Goal: Transaction & Acquisition: Purchase product/service

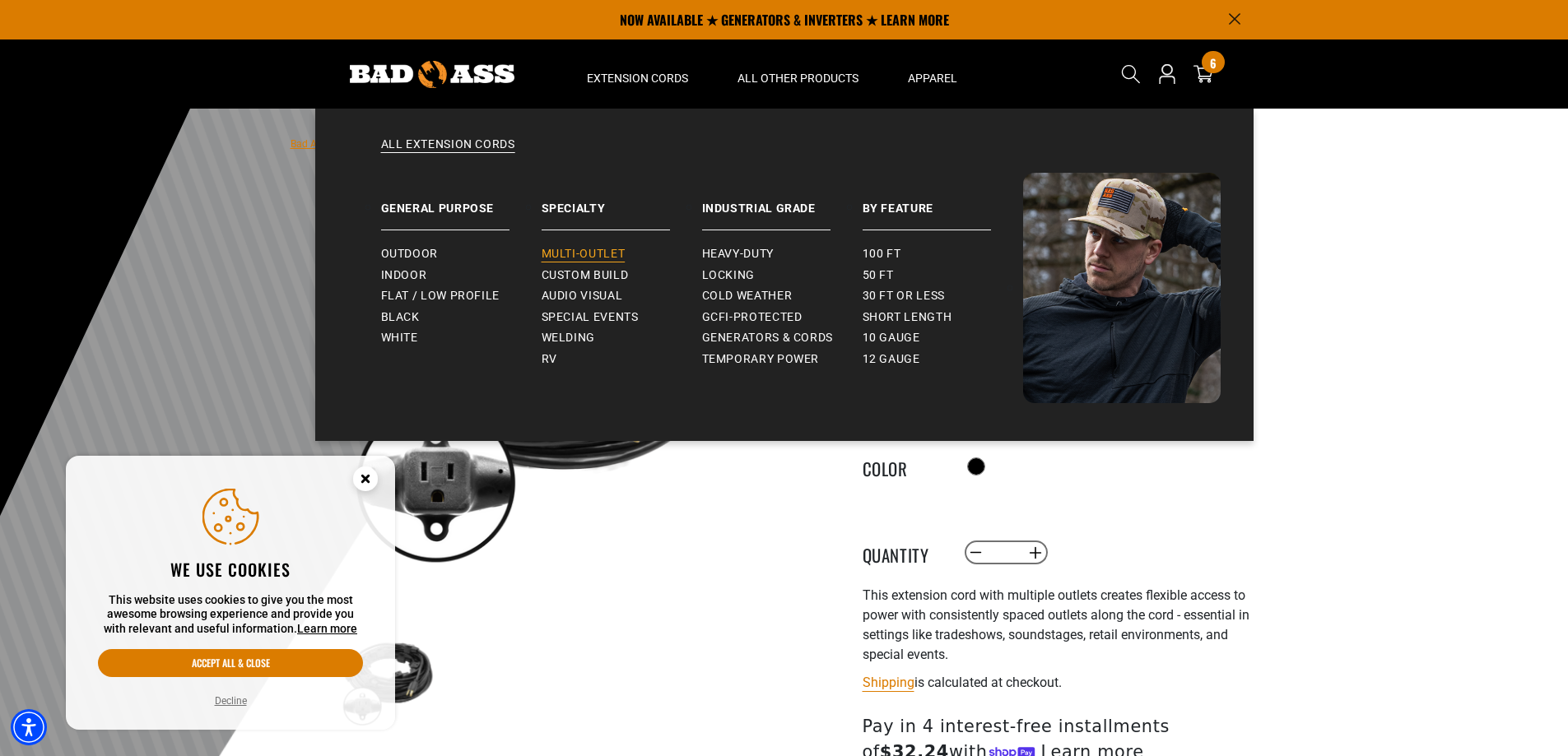
click at [600, 253] on span "Multi-Outlet" at bounding box center [583, 253] width 84 height 15
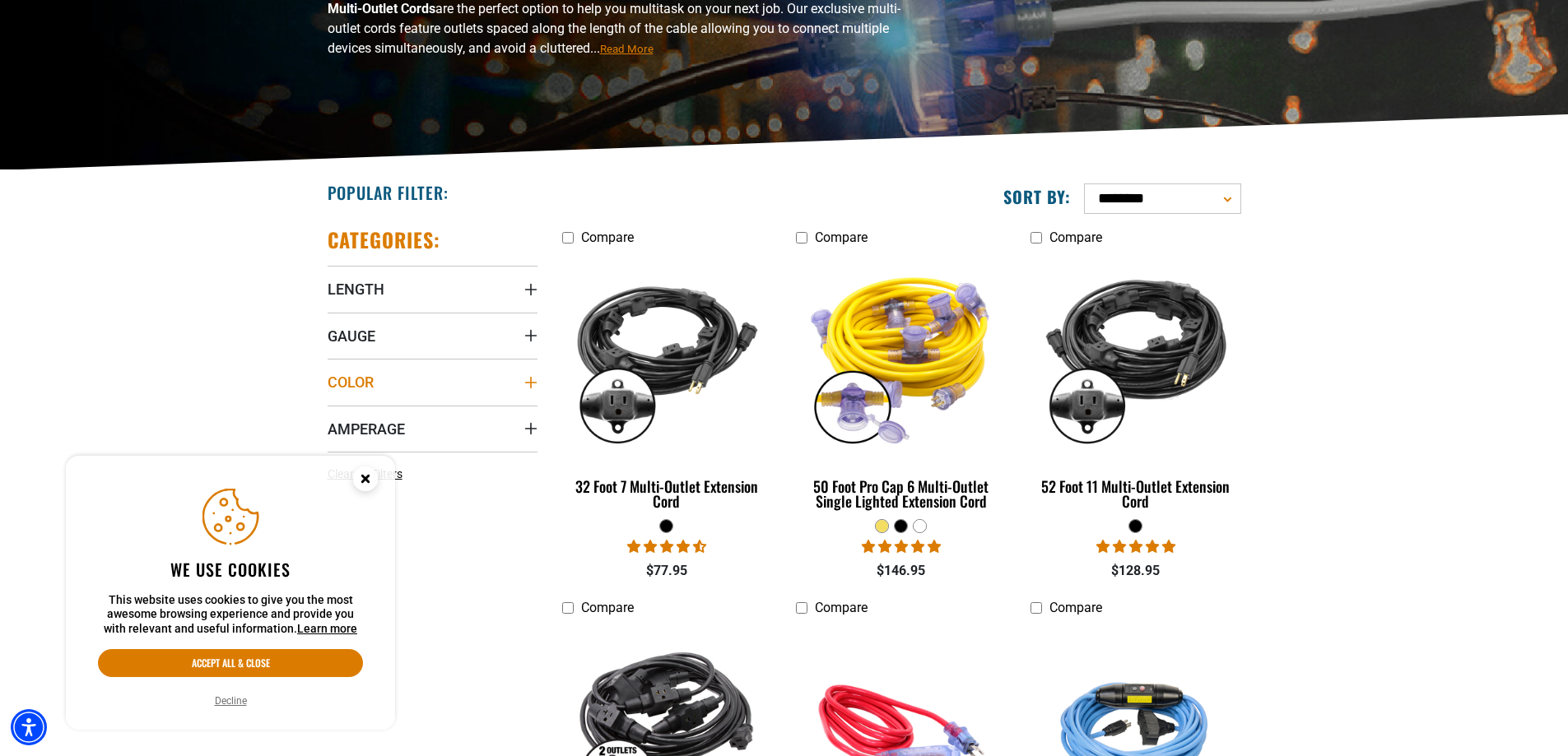
click at [486, 389] on summary "Color" at bounding box center [433, 382] width 210 height 46
click at [455, 336] on summary "Gauge" at bounding box center [433, 336] width 210 height 46
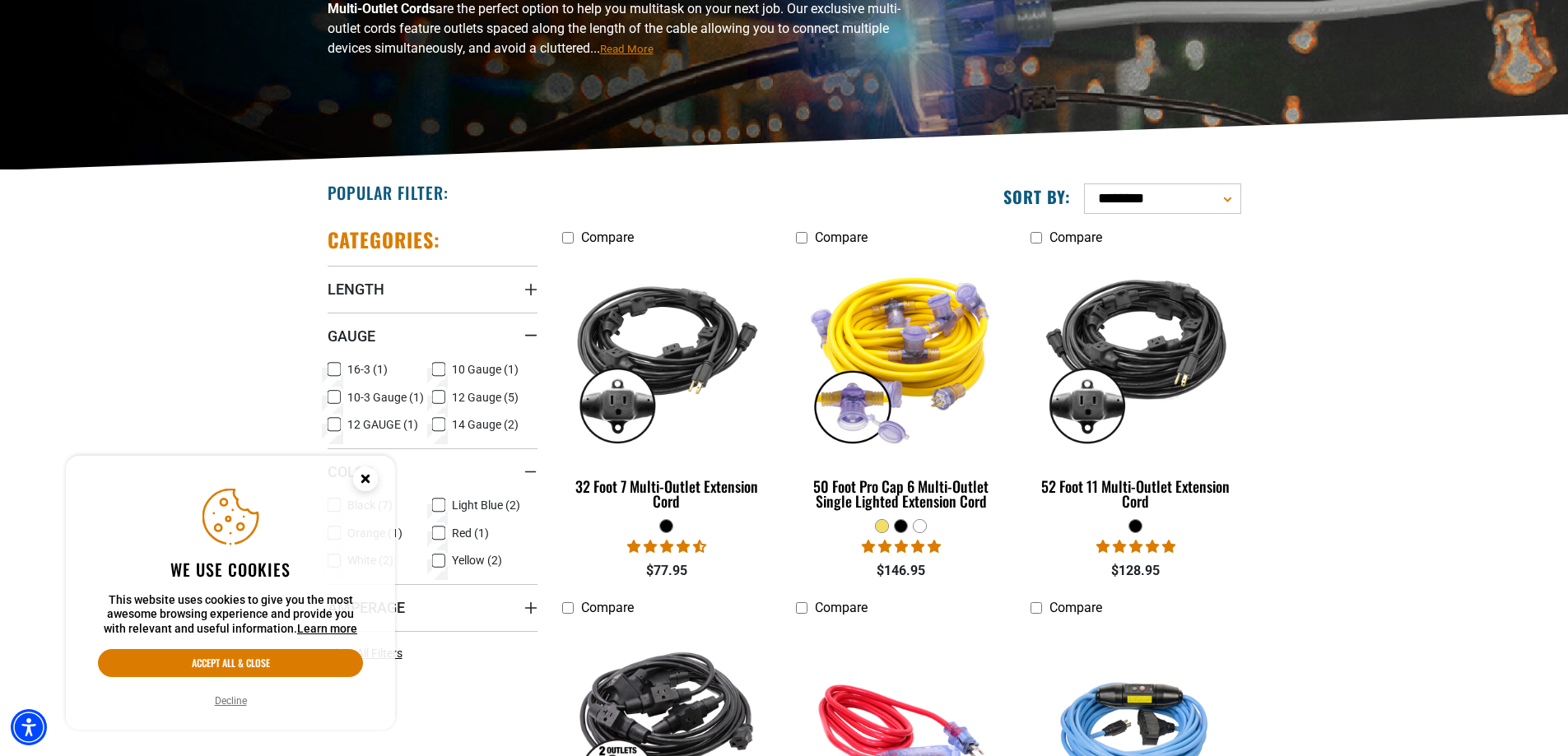
click at [439, 397] on icon at bounding box center [438, 397] width 13 height 21
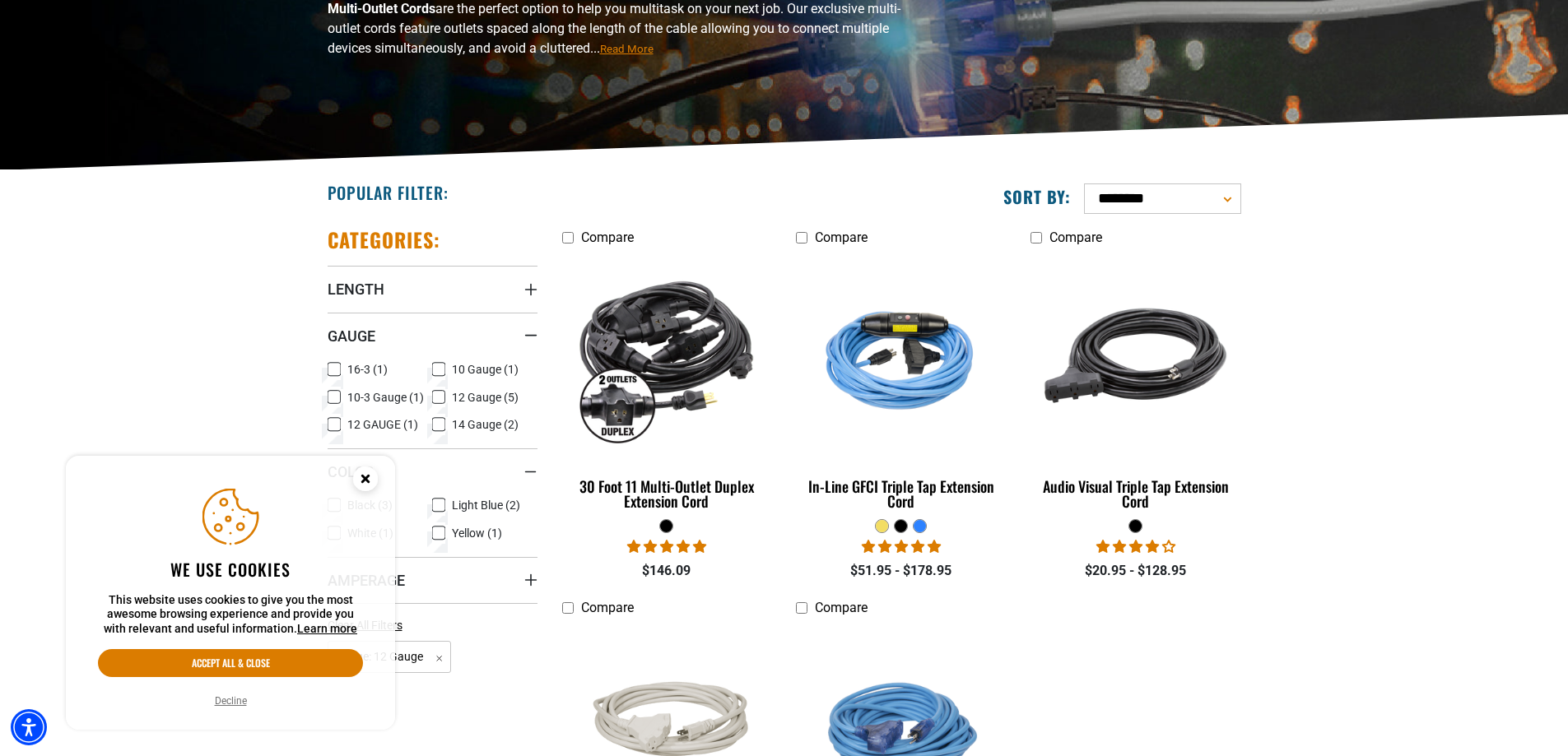
click at [331, 424] on icon at bounding box center [334, 425] width 13 height 21
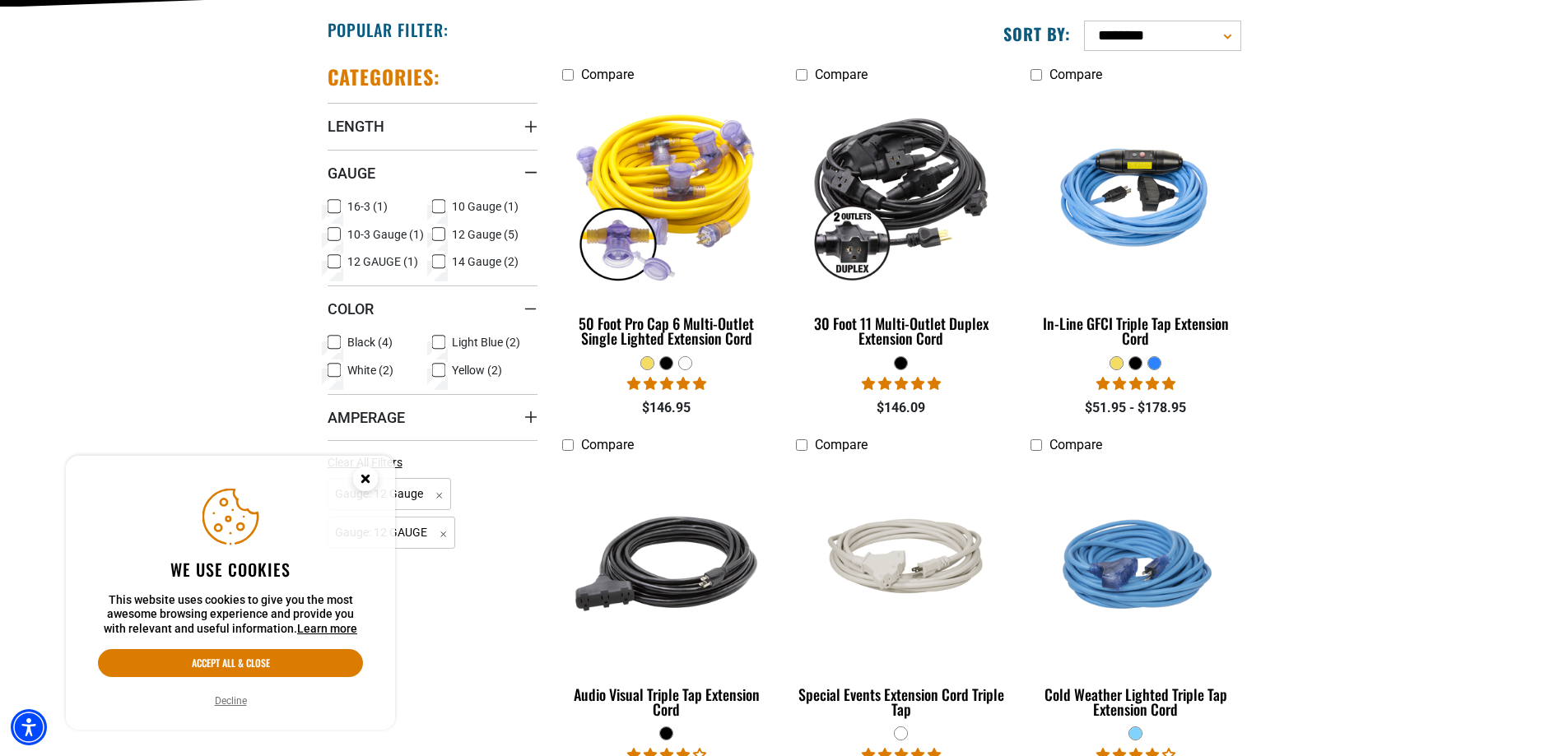
scroll to position [412, 0]
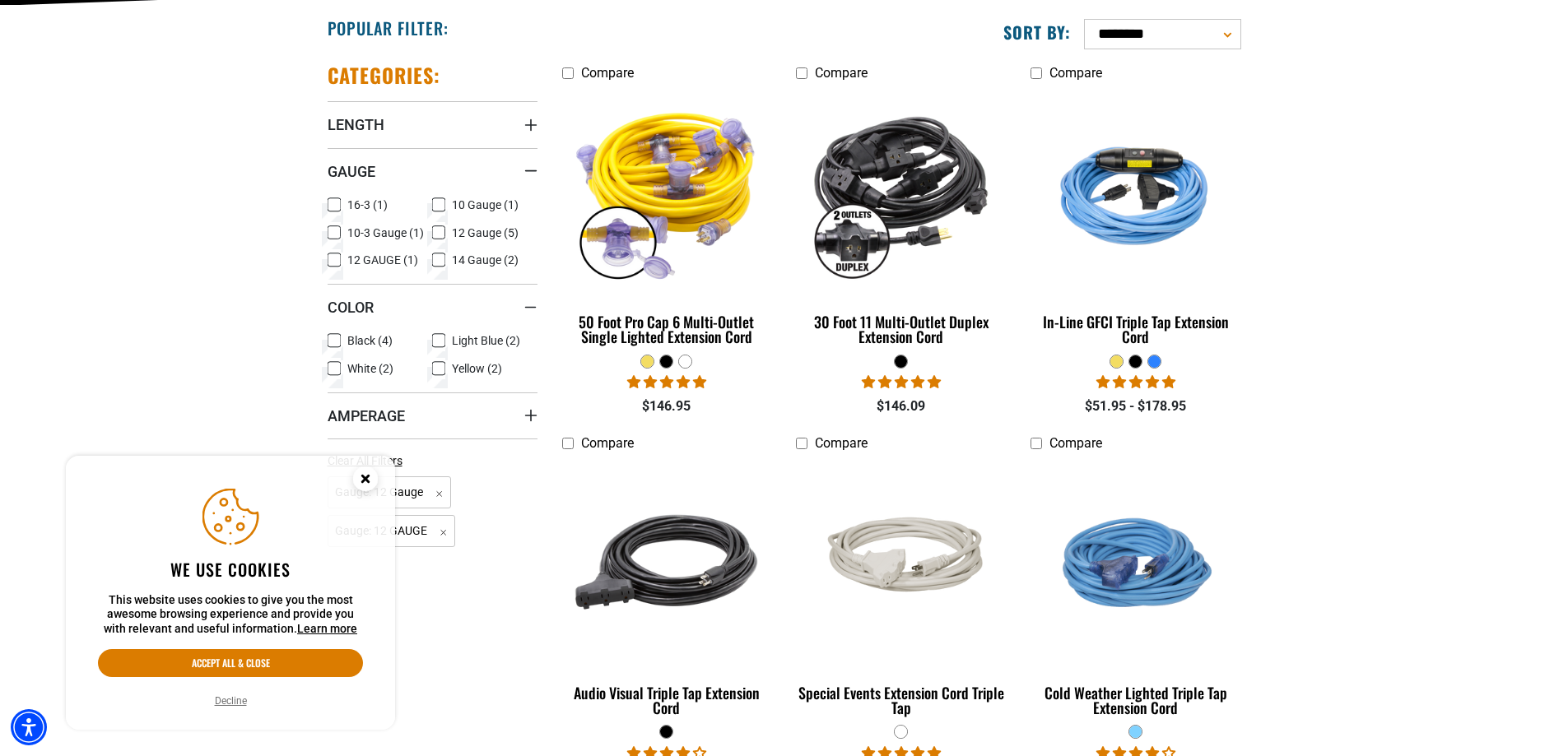
click at [334, 336] on icon at bounding box center [334, 341] width 13 height 21
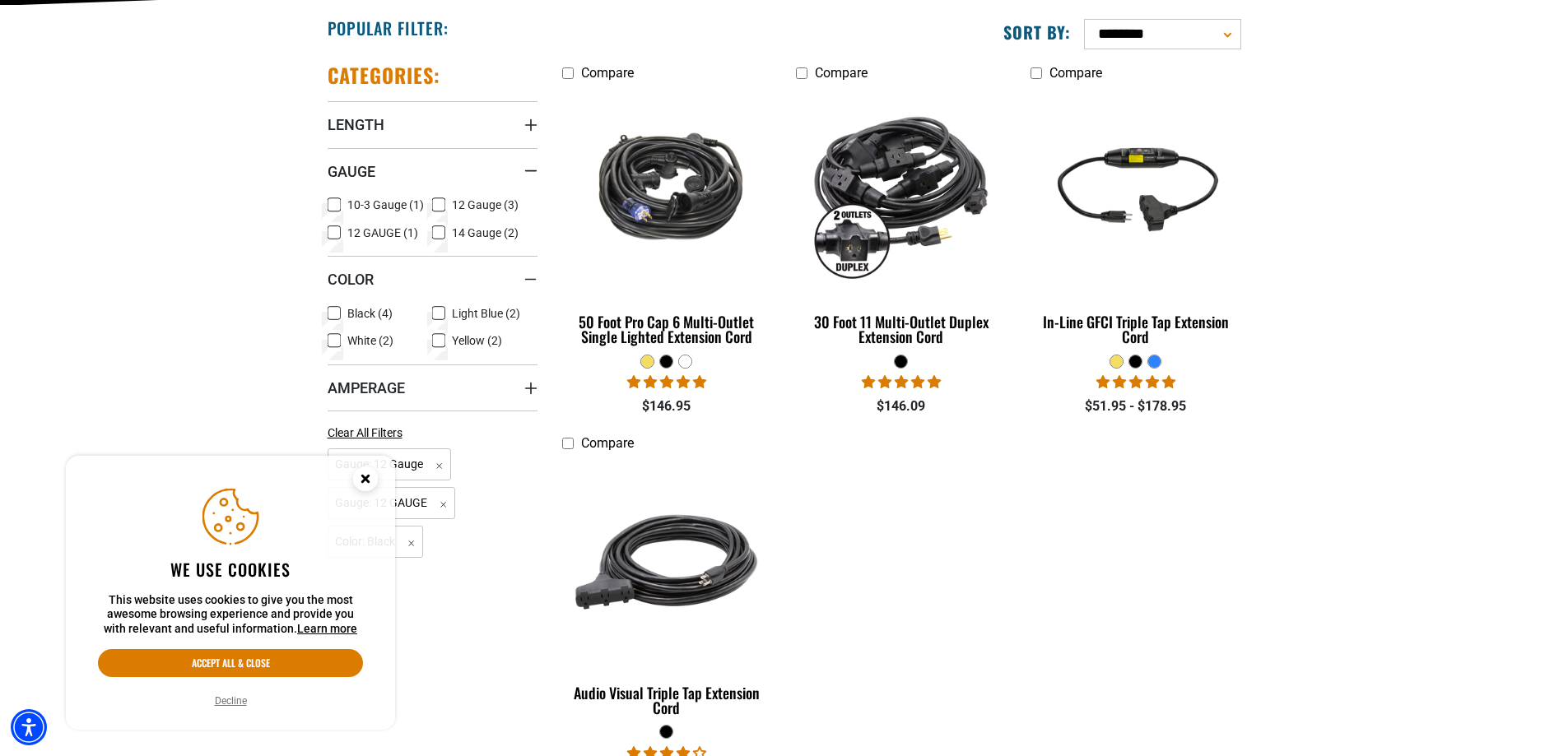
click at [1322, 374] on section "**********" at bounding box center [784, 405] width 1568 height 798
